Goal: Task Accomplishment & Management: Manage account settings

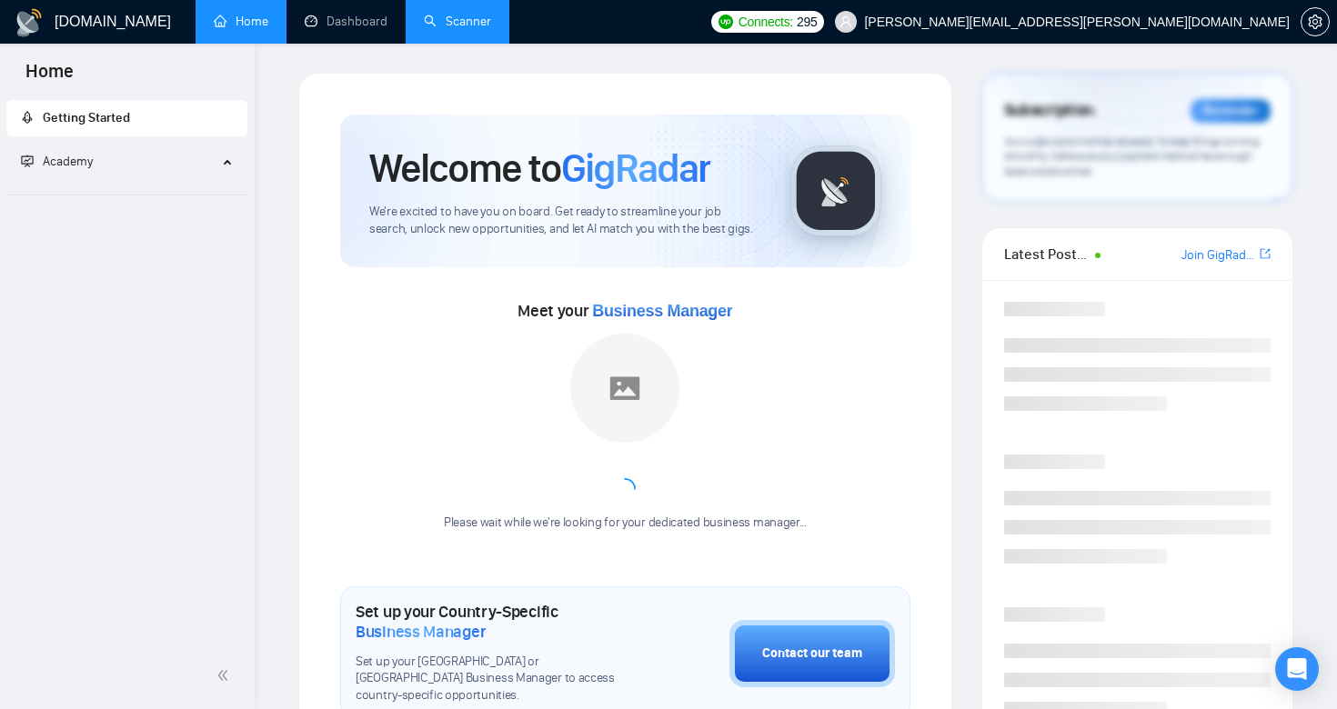
click at [468, 29] on link "Scanner" at bounding box center [457, 21] width 67 height 15
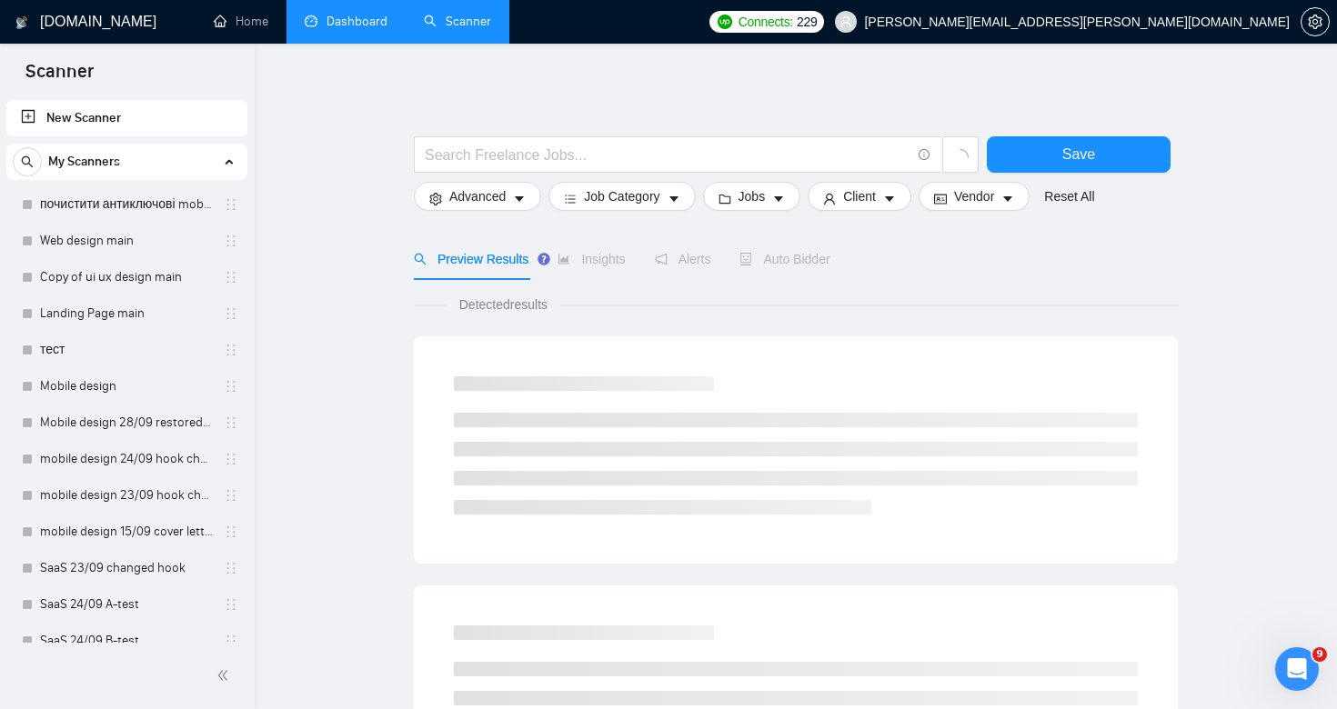
click at [337, 29] on link "Dashboard" at bounding box center [346, 21] width 83 height 15
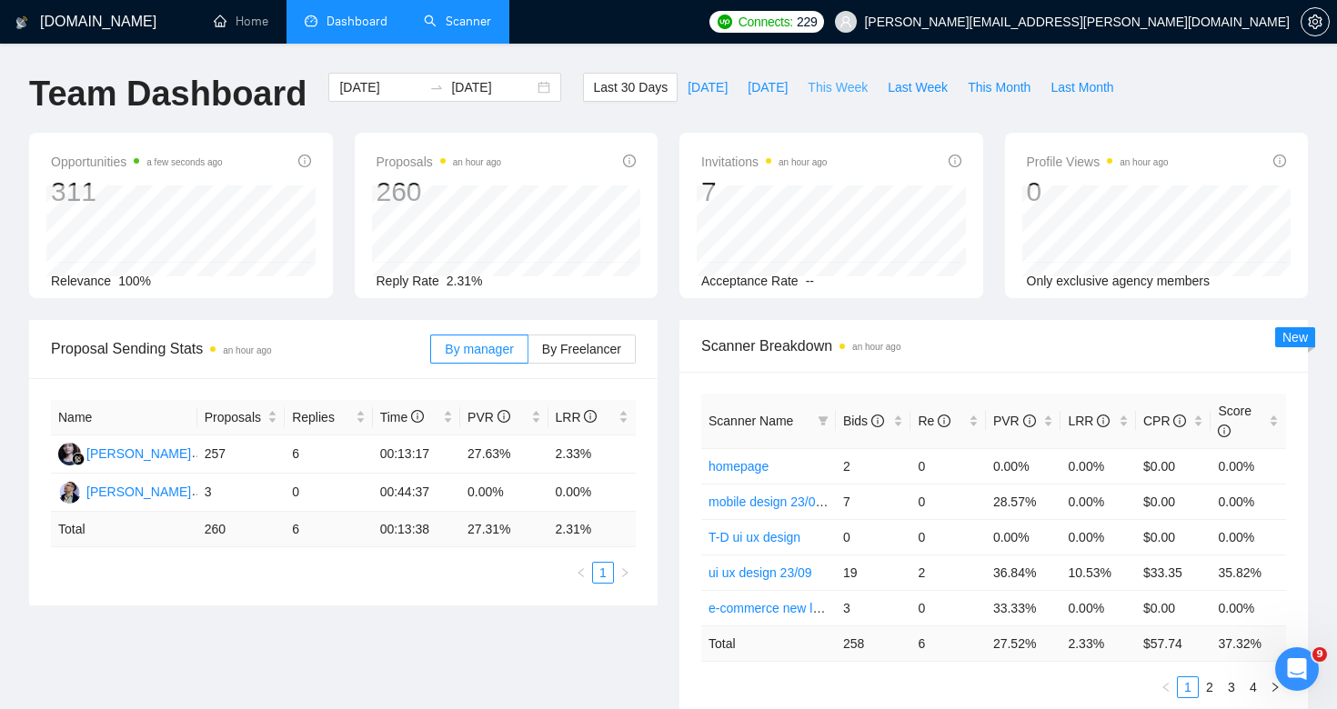
click at [836, 92] on span "This Week" at bounding box center [837, 87] width 60 height 20
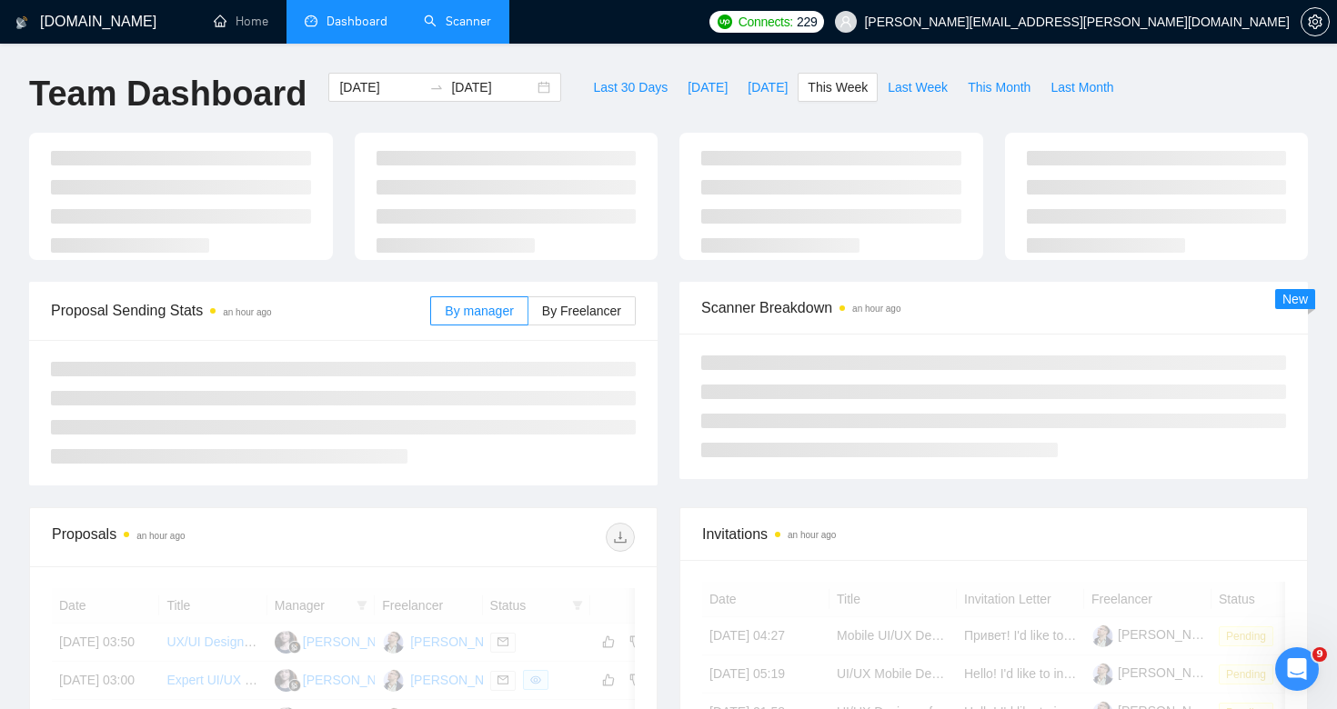
type input "[DATE]"
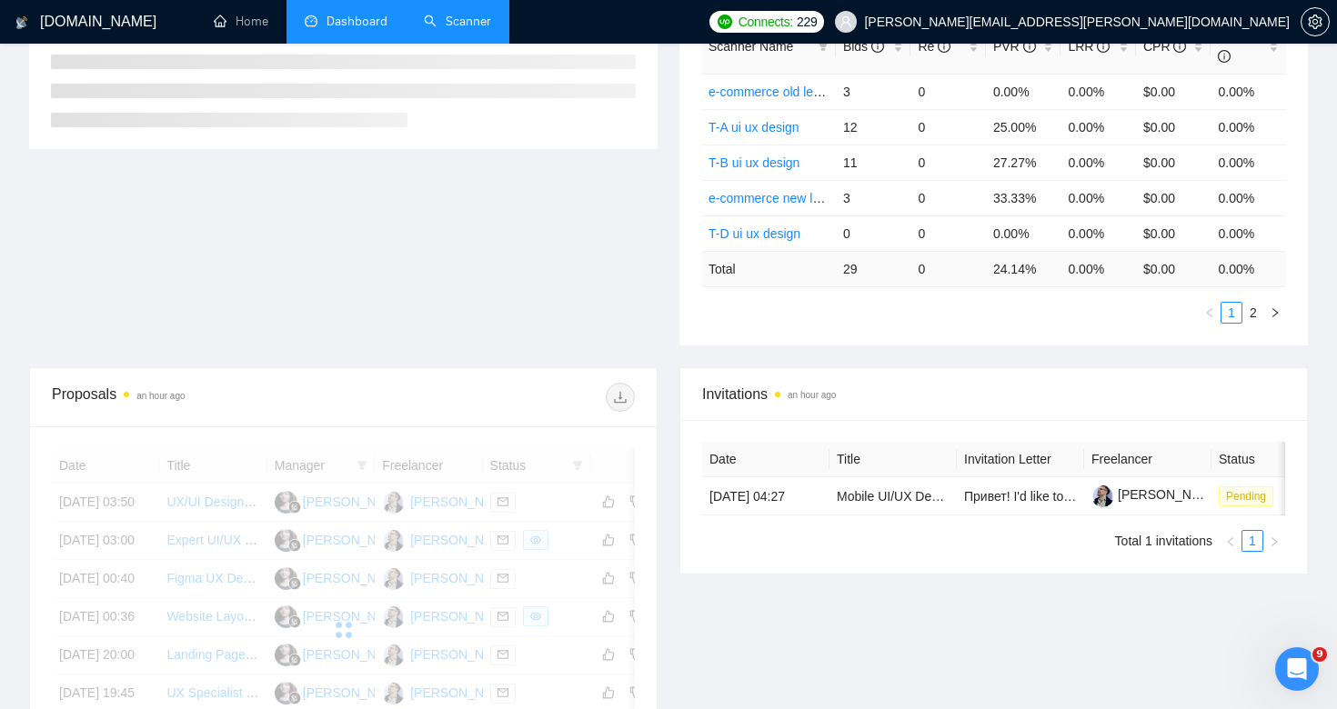
scroll to position [233, 0]
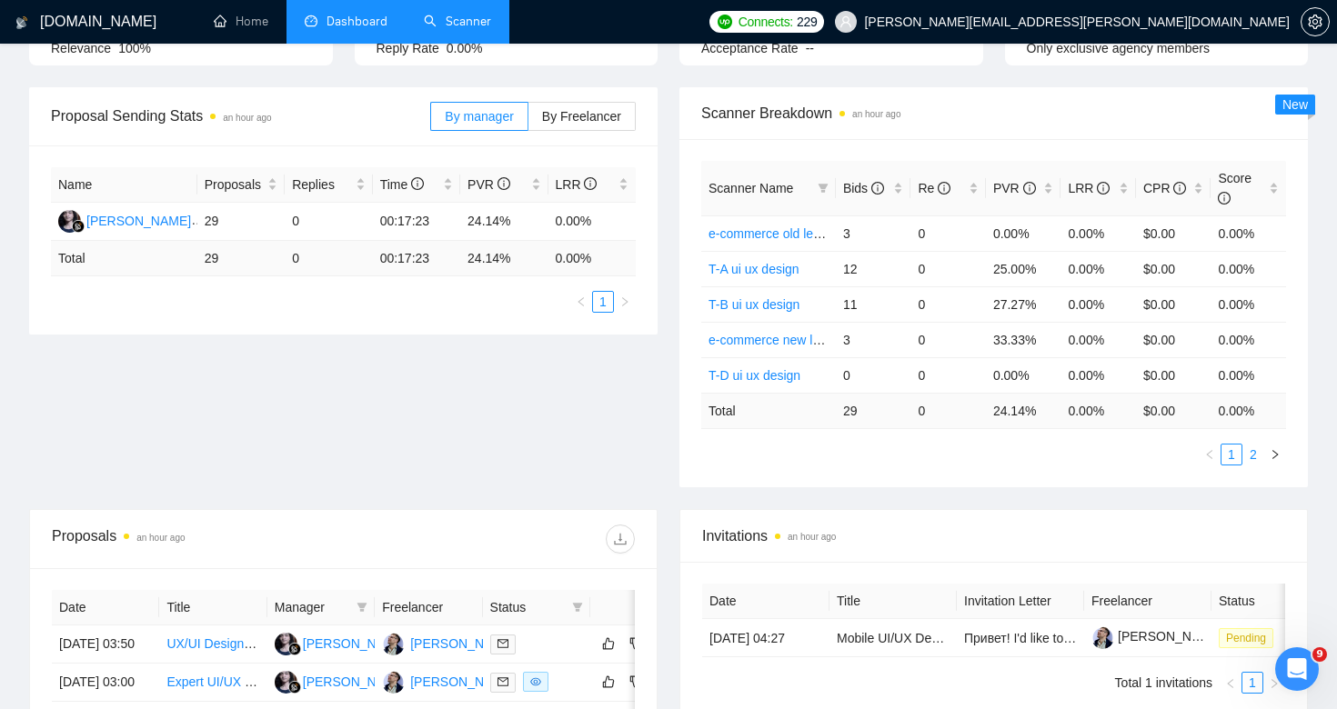
click at [1252, 452] on link "2" at bounding box center [1253, 455] width 20 height 20
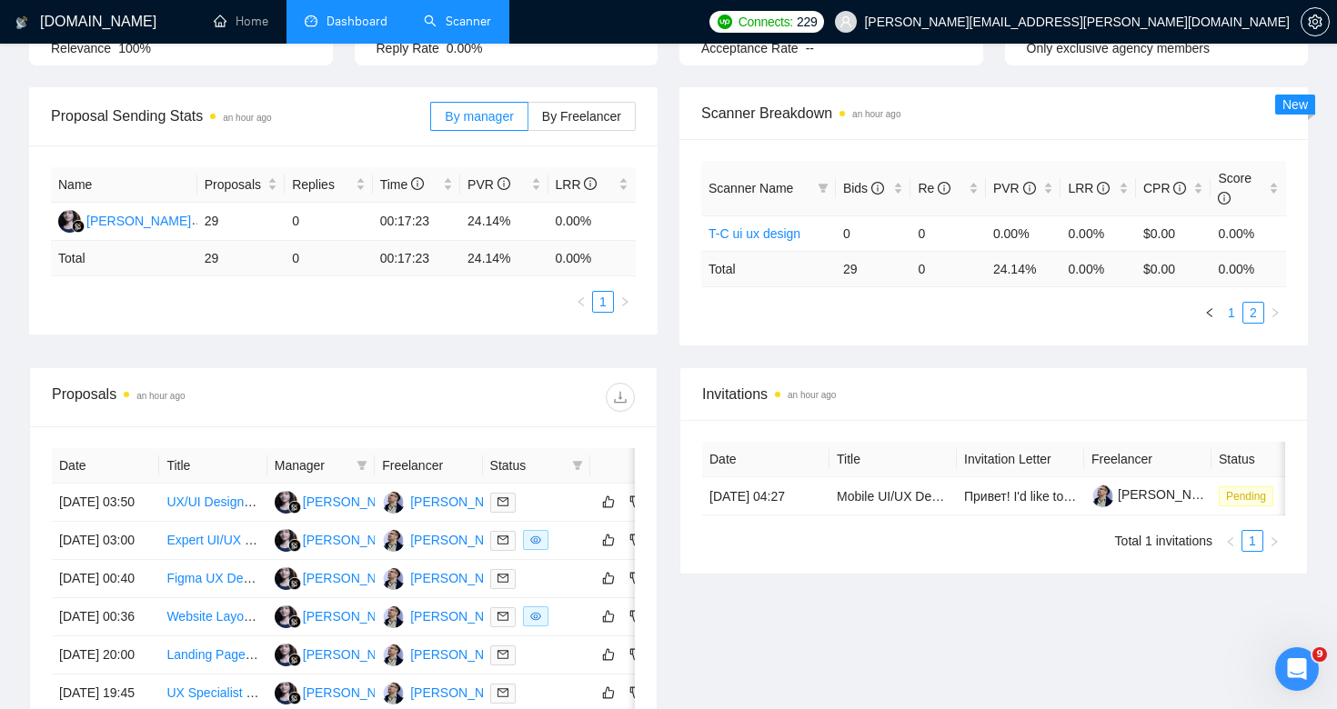
click at [1228, 308] on link "1" at bounding box center [1231, 313] width 20 height 20
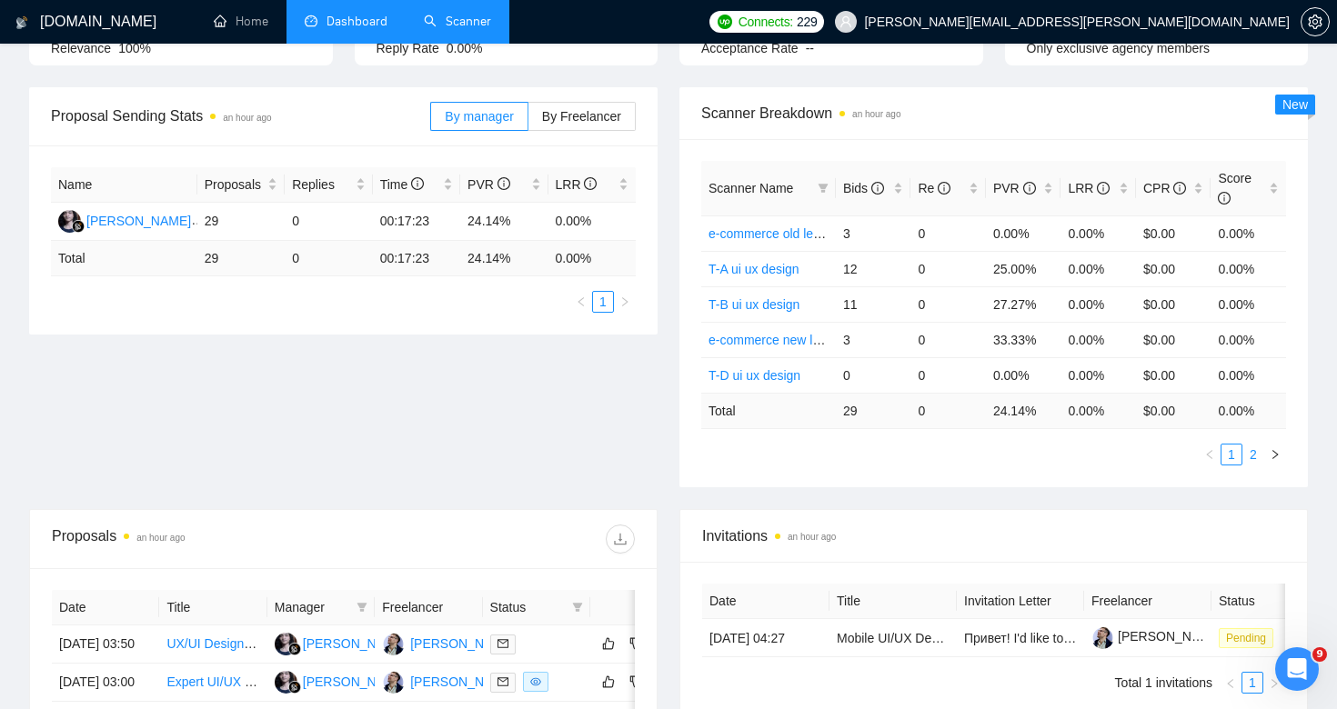
click at [1258, 457] on link "2" at bounding box center [1253, 455] width 20 height 20
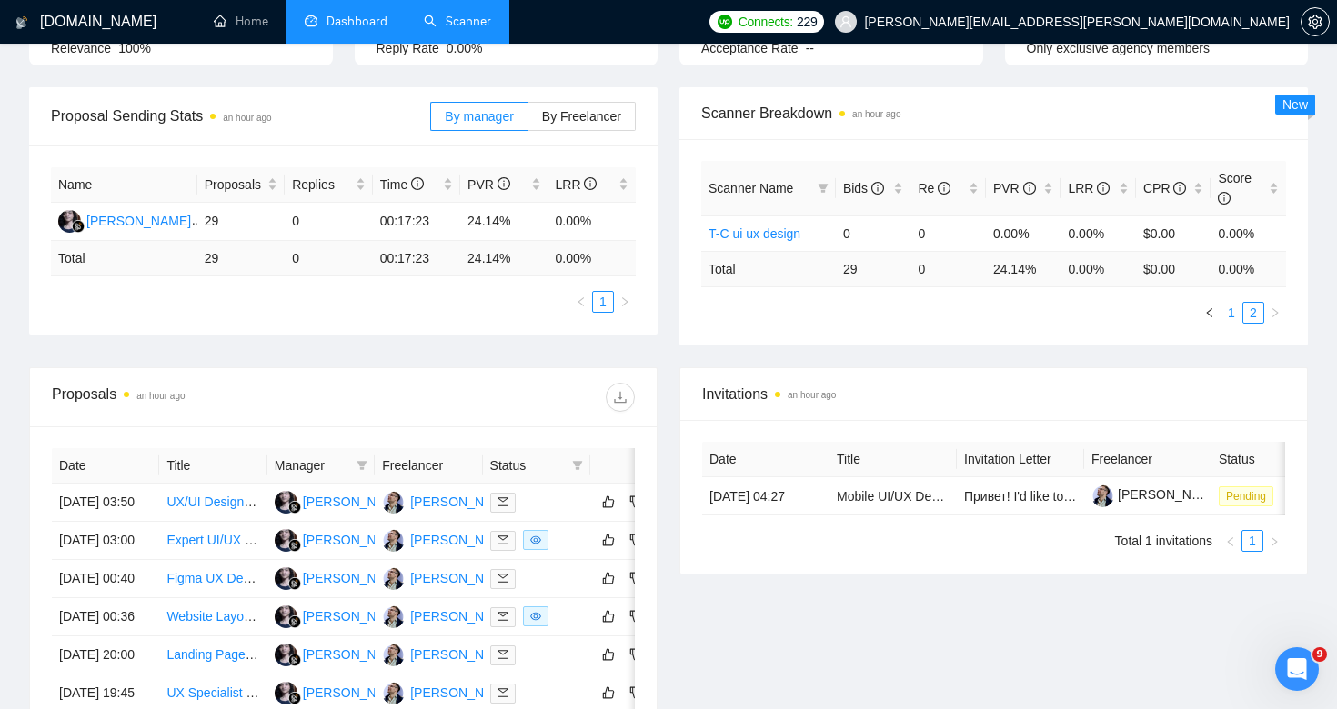
click at [1227, 306] on link "1" at bounding box center [1231, 313] width 20 height 20
